Goal: Information Seeking & Learning: Learn about a topic

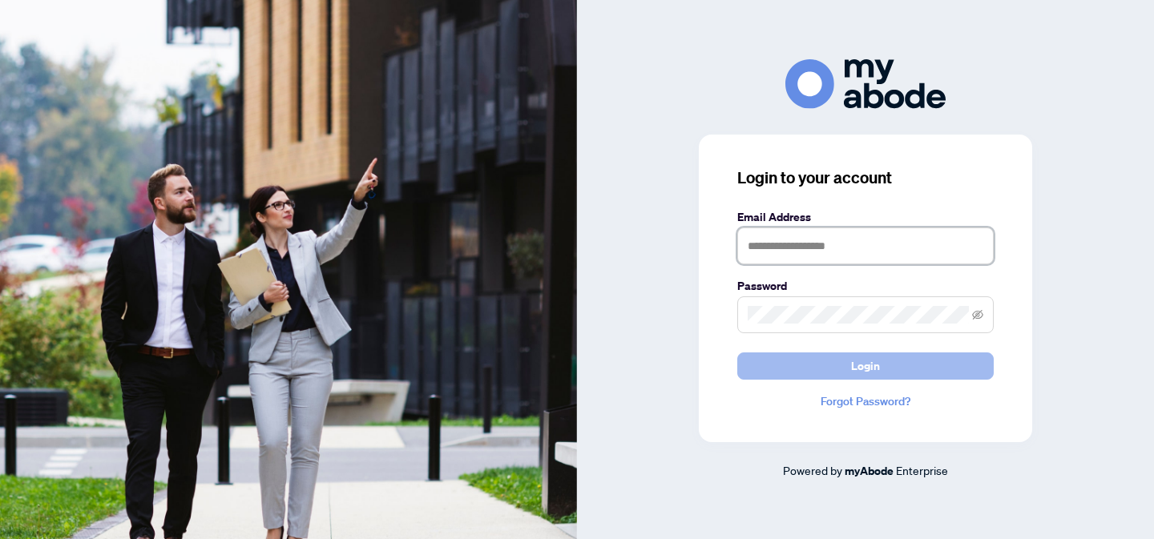
type input "**********"
click at [833, 368] on button "Login" at bounding box center [865, 366] width 256 height 27
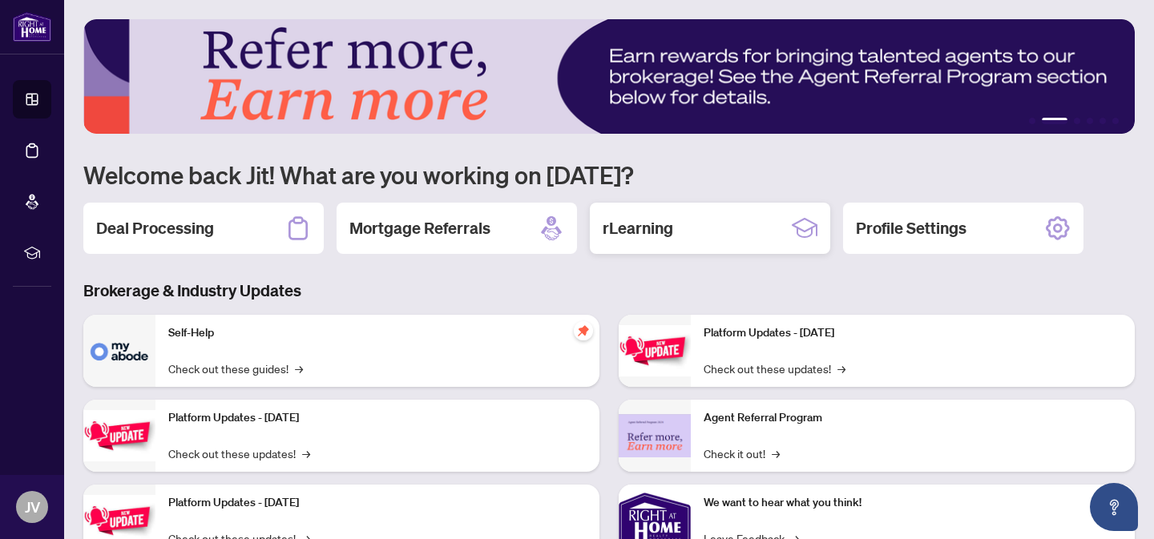
click at [696, 231] on div "rLearning" at bounding box center [710, 228] width 240 height 51
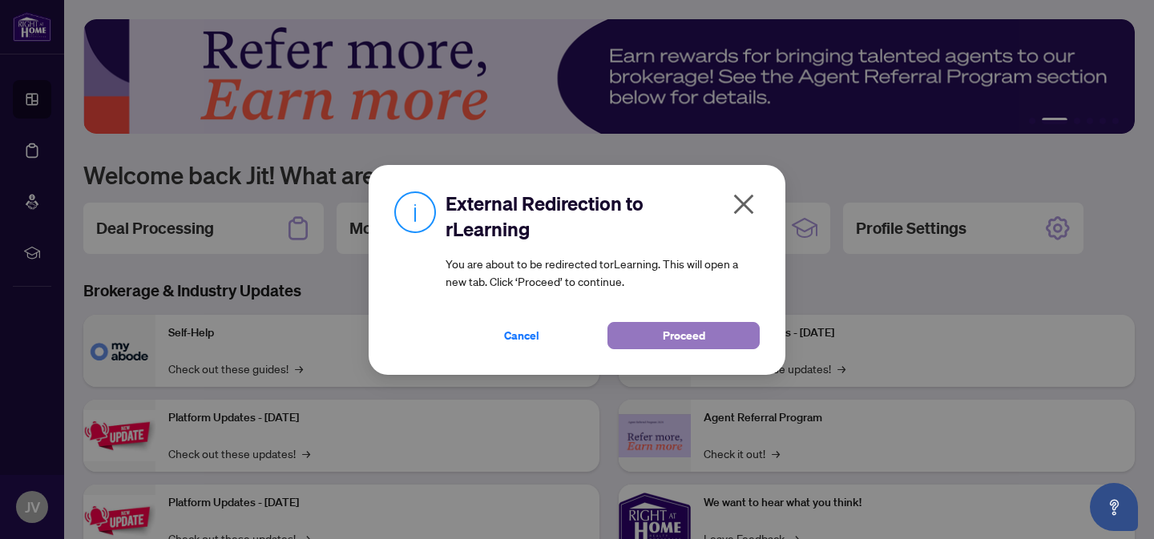
click at [687, 333] on span "Proceed" at bounding box center [684, 336] width 42 height 26
